Goal: Information Seeking & Learning: Learn about a topic

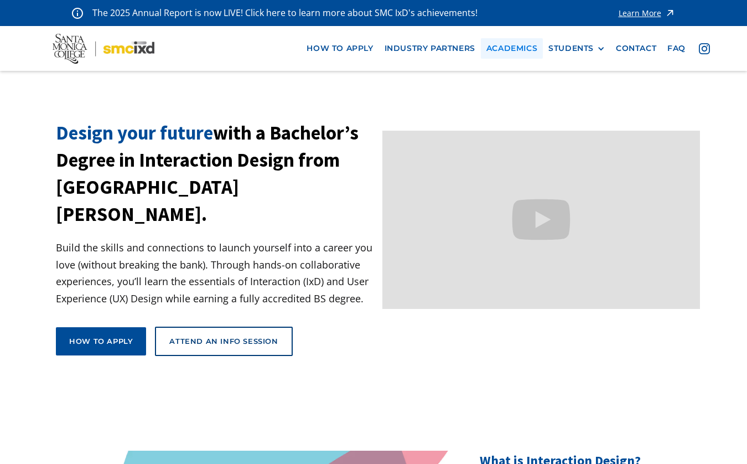
click at [511, 51] on link "Academics" at bounding box center [512, 48] width 62 height 20
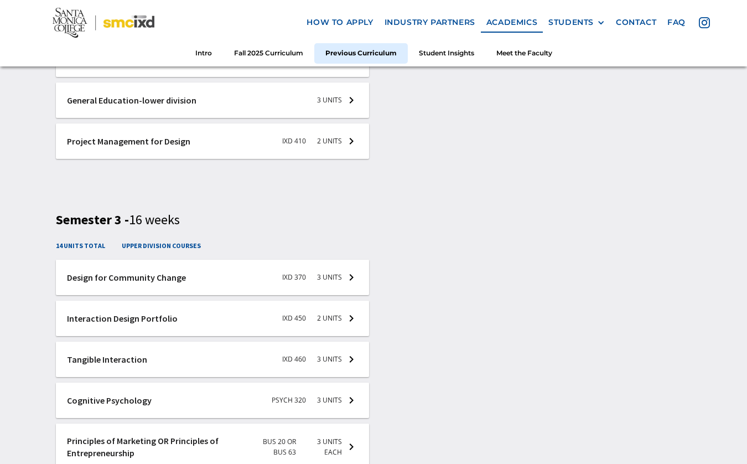
scroll to position [2107, 0]
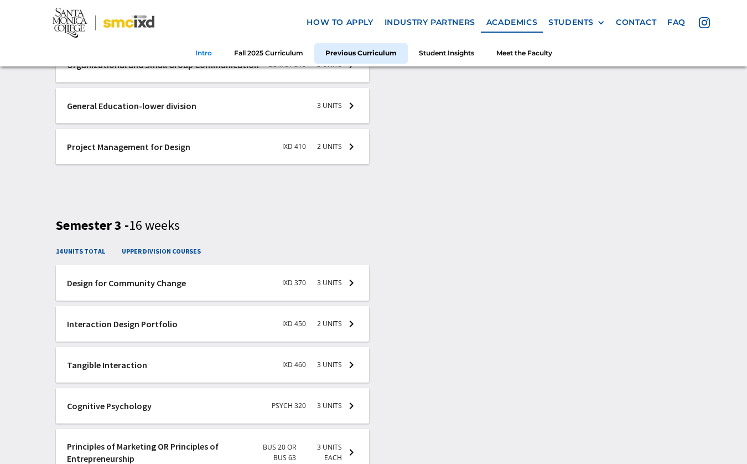
click at [205, 51] on link "Intro" at bounding box center [203, 53] width 39 height 20
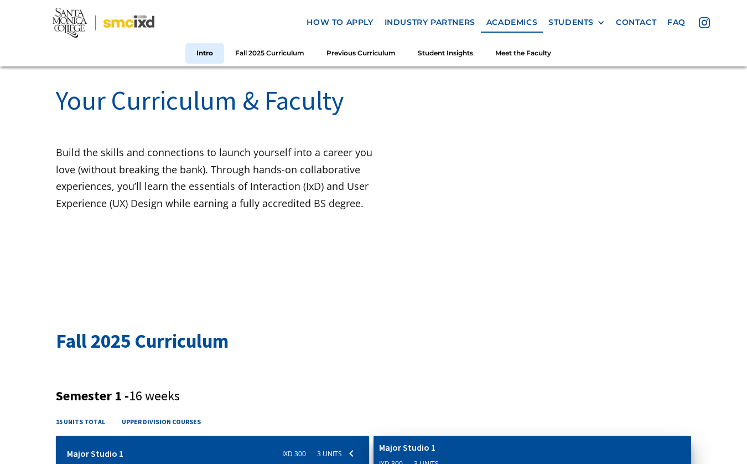
scroll to position [92, 0]
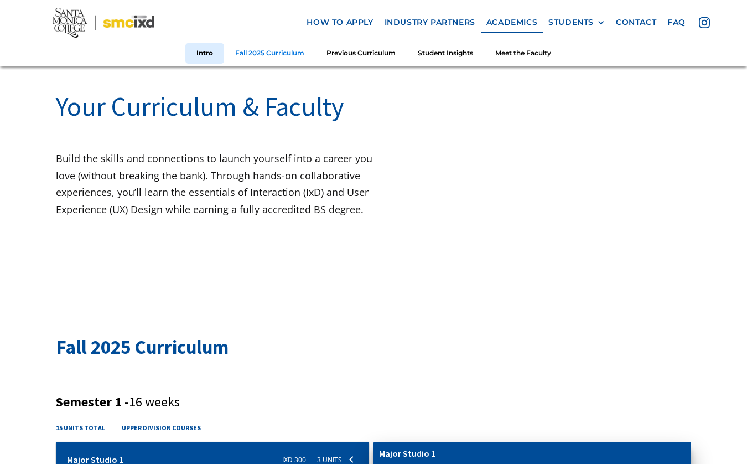
click at [270, 49] on link "Fall 2025 Curriculum" at bounding box center [269, 53] width 91 height 20
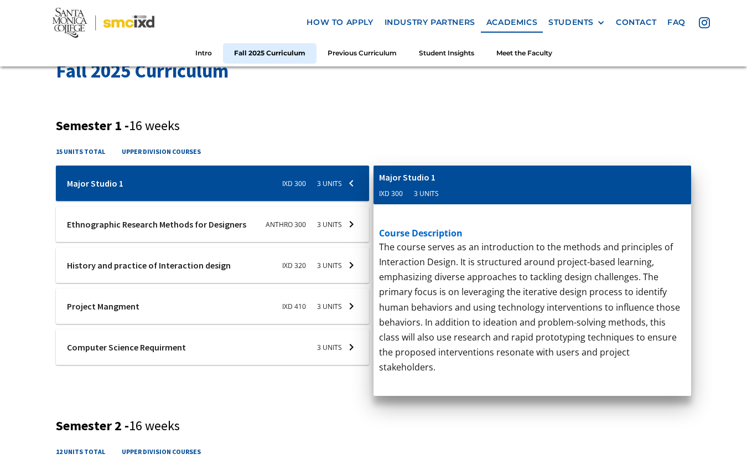
scroll to position [369, 0]
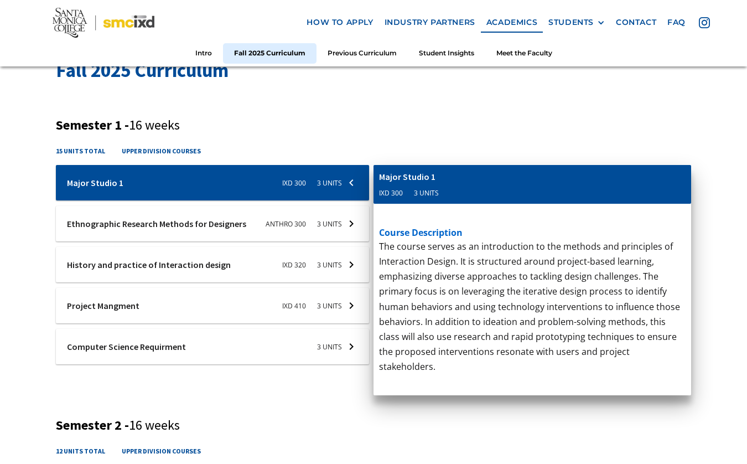
click at [239, 200] on div at bounding box center [212, 182] width 313 height 35
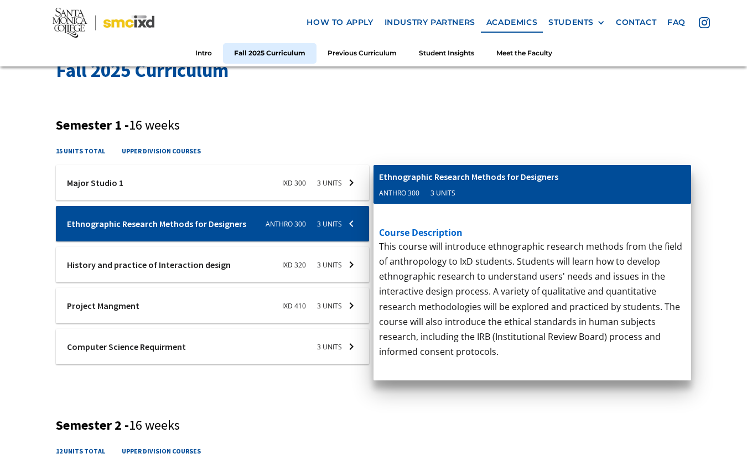
click at [218, 200] on div at bounding box center [212, 182] width 313 height 35
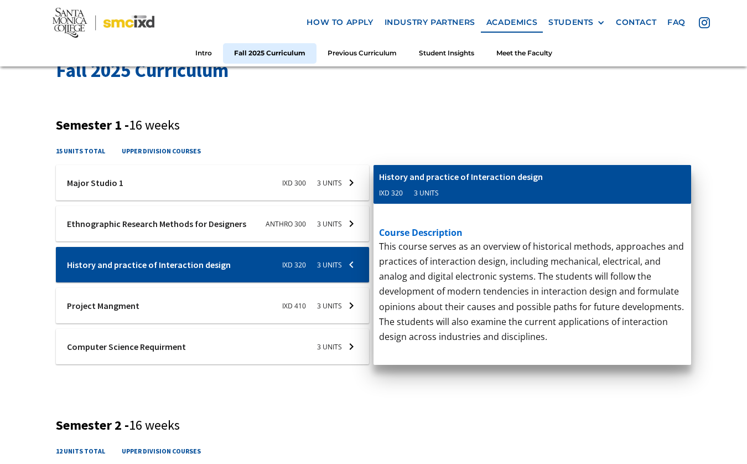
click at [228, 200] on div at bounding box center [212, 182] width 313 height 35
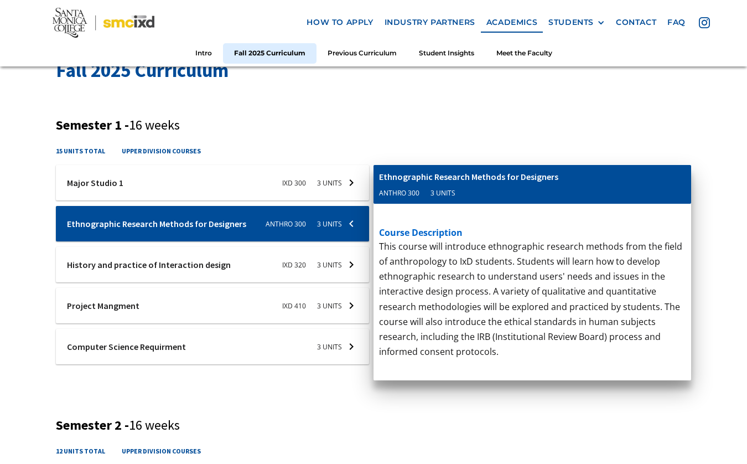
click at [191, 200] on div at bounding box center [212, 182] width 313 height 35
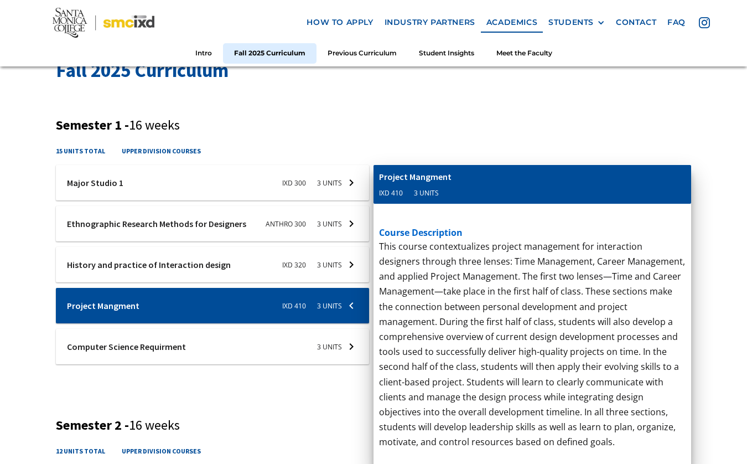
click at [212, 200] on div at bounding box center [212, 182] width 313 height 35
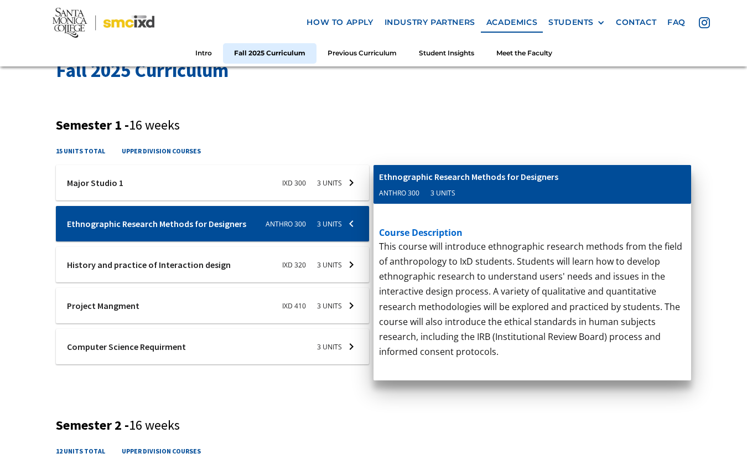
click at [159, 200] on div at bounding box center [212, 182] width 313 height 35
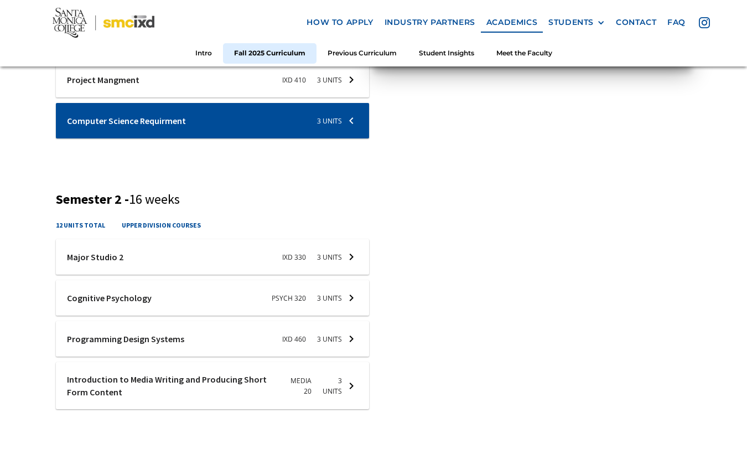
scroll to position [595, 0]
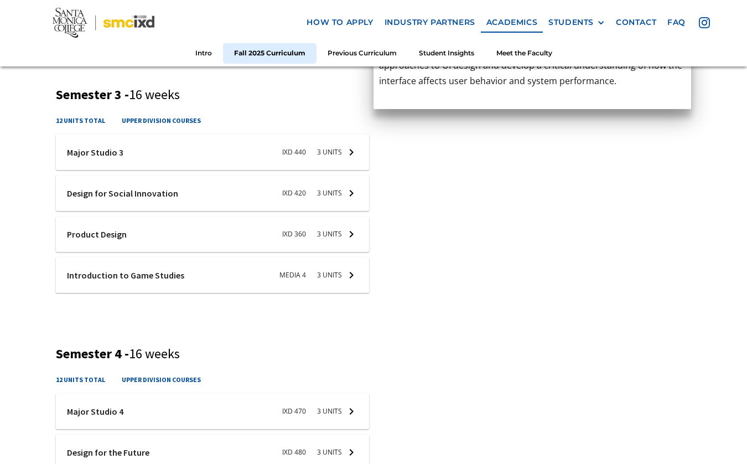
scroll to position [947, 0]
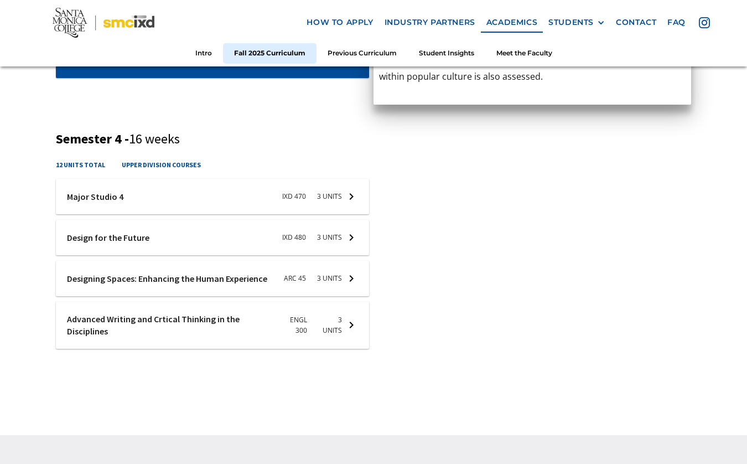
scroll to position [1125, 0]
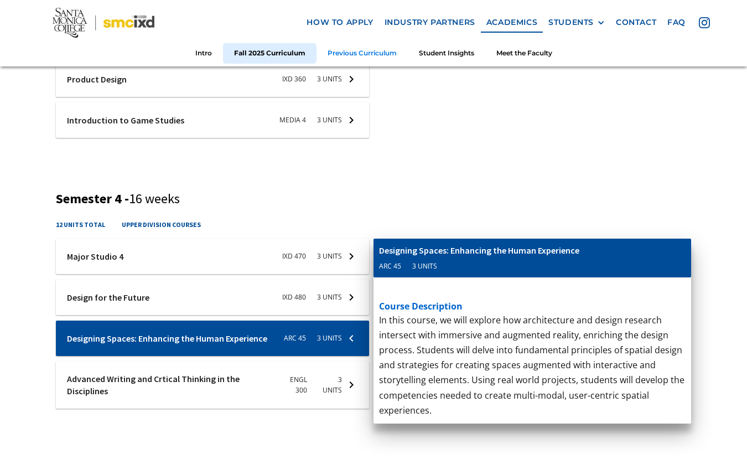
click at [371, 56] on link "Previous Curriculum" at bounding box center [362, 53] width 91 height 20
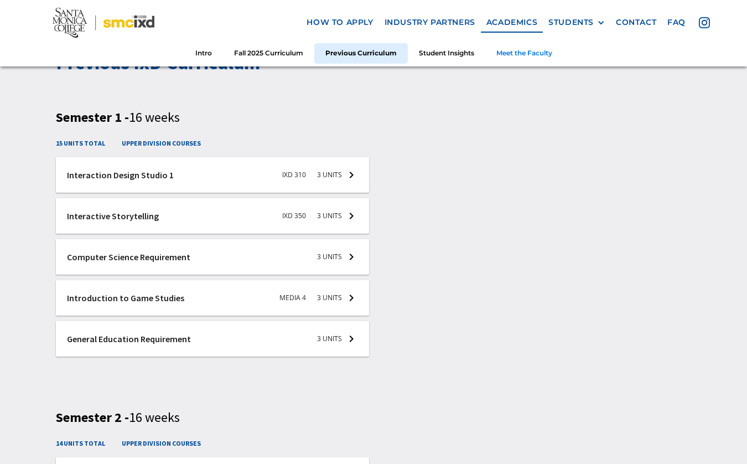
click at [507, 54] on link "Meet the Faculty" at bounding box center [525, 53] width 78 height 20
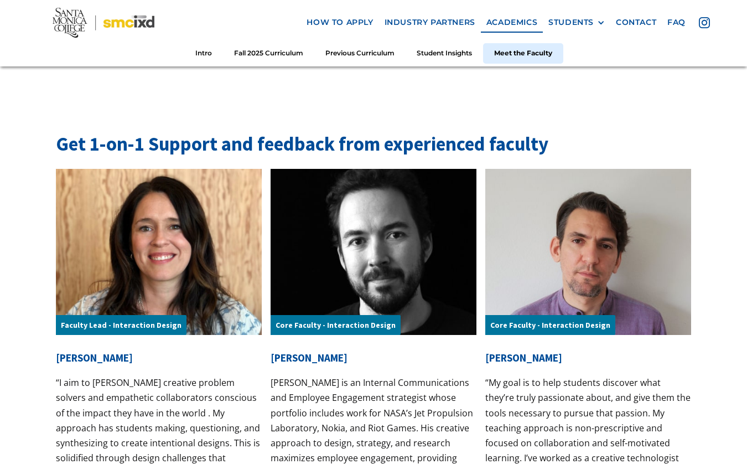
scroll to position [3414, 0]
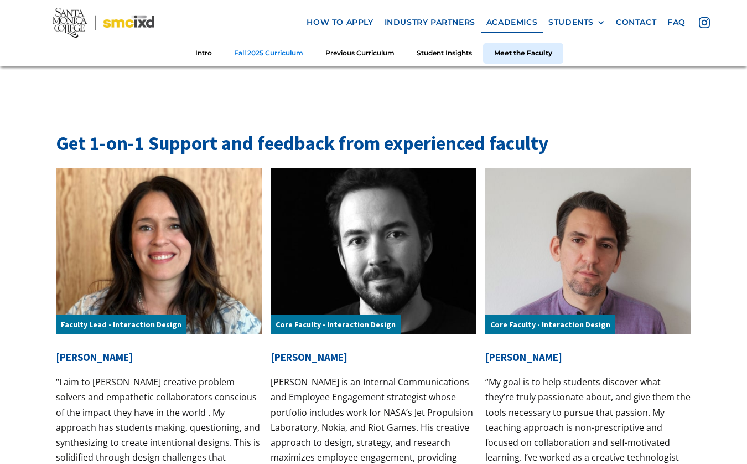
click at [277, 57] on link "Fall 2025 Curriculum" at bounding box center [268, 53] width 91 height 20
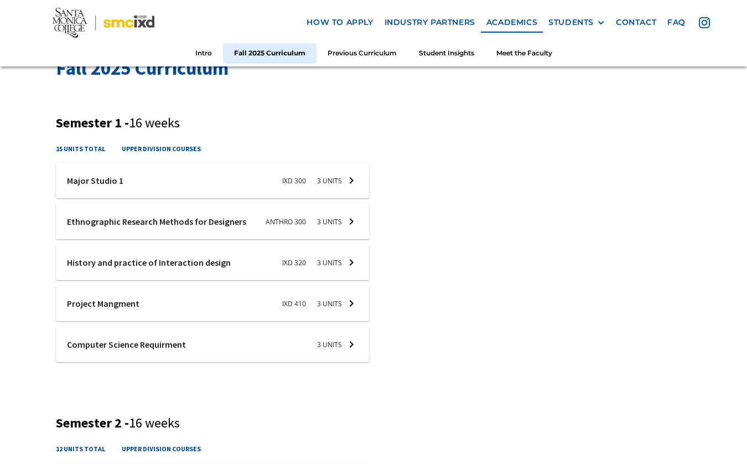
scroll to position [369, 0]
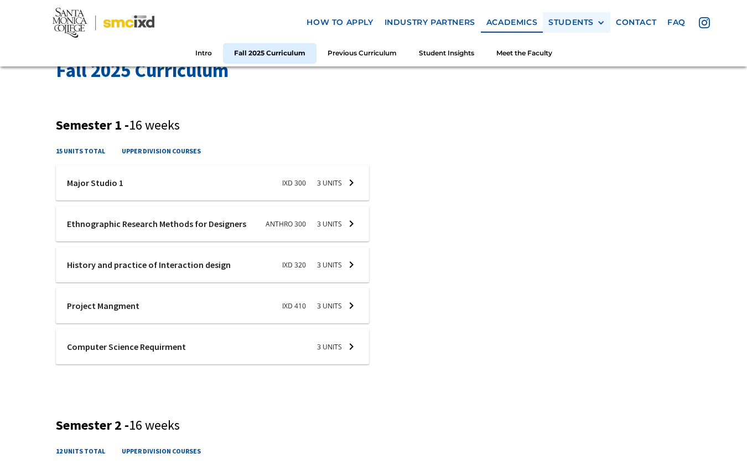
click at [592, 21] on div "STUDENTS" at bounding box center [571, 22] width 45 height 9
click at [591, 41] on link "GRAD SHOW 2023" at bounding box center [599, 43] width 100 height 20
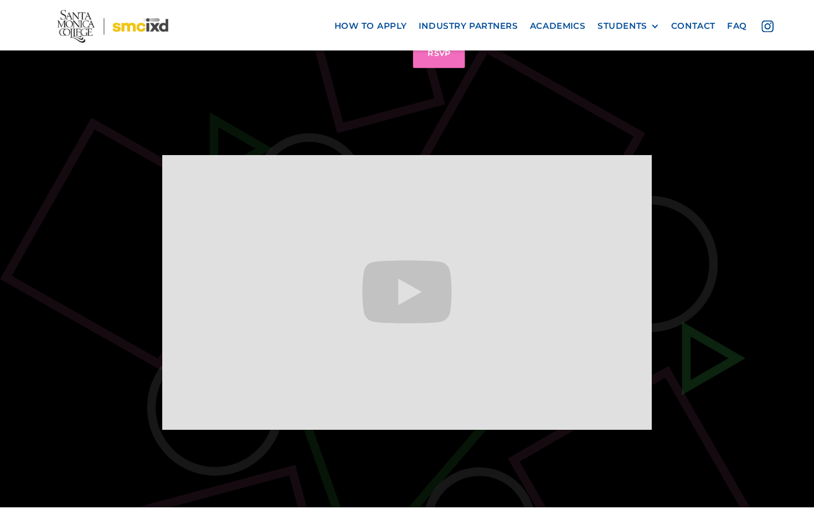
scroll to position [370, 0]
